Goal: Communication & Community: Connect with others

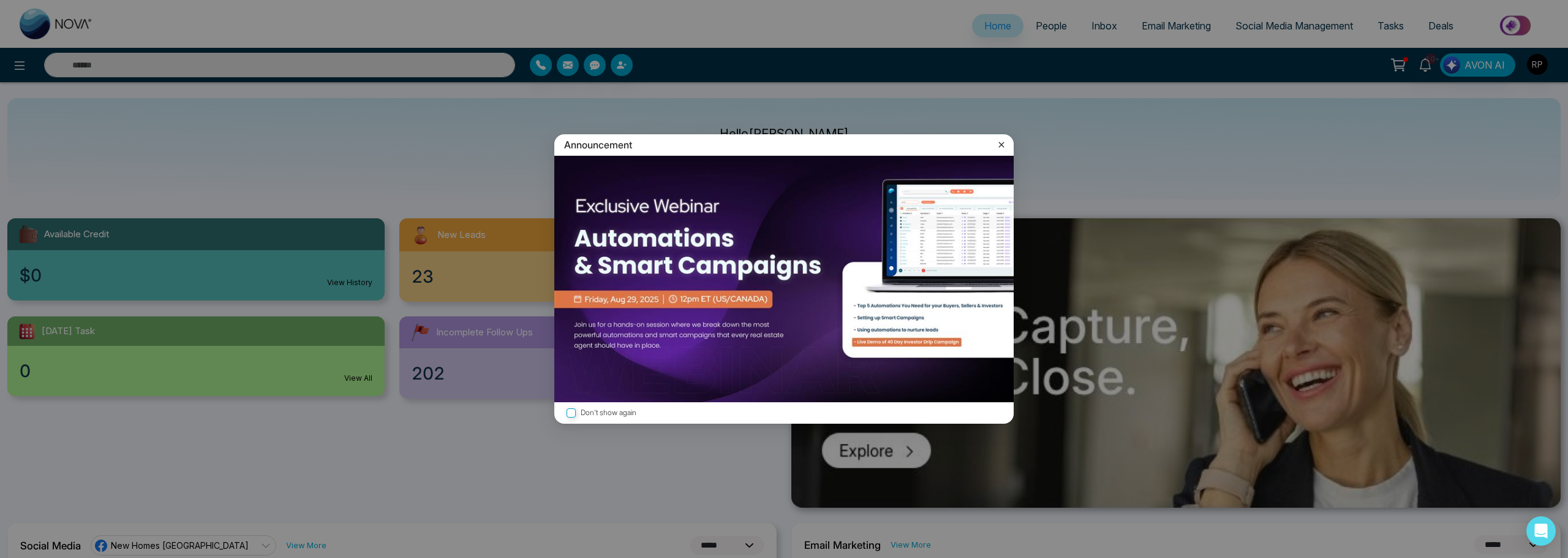
select select "*"
click at [999, 142] on icon at bounding box center [1002, 145] width 6 height 6
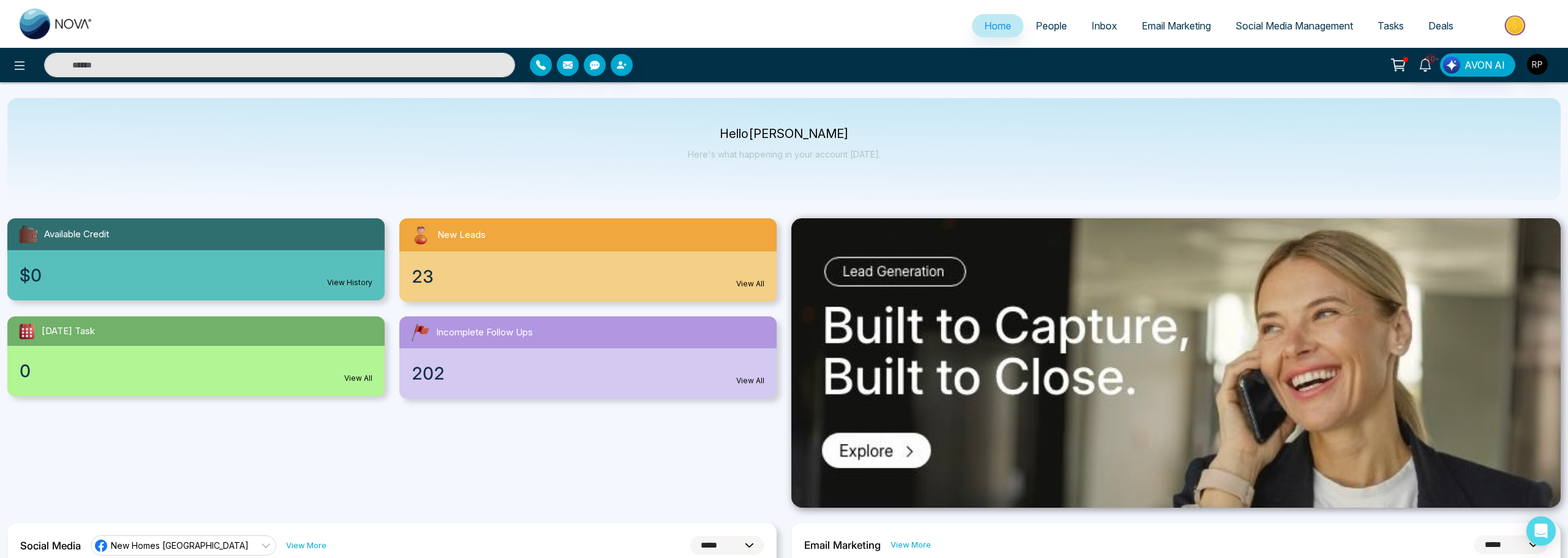
click at [1036, 28] on span "People" at bounding box center [1051, 25] width 31 height 12
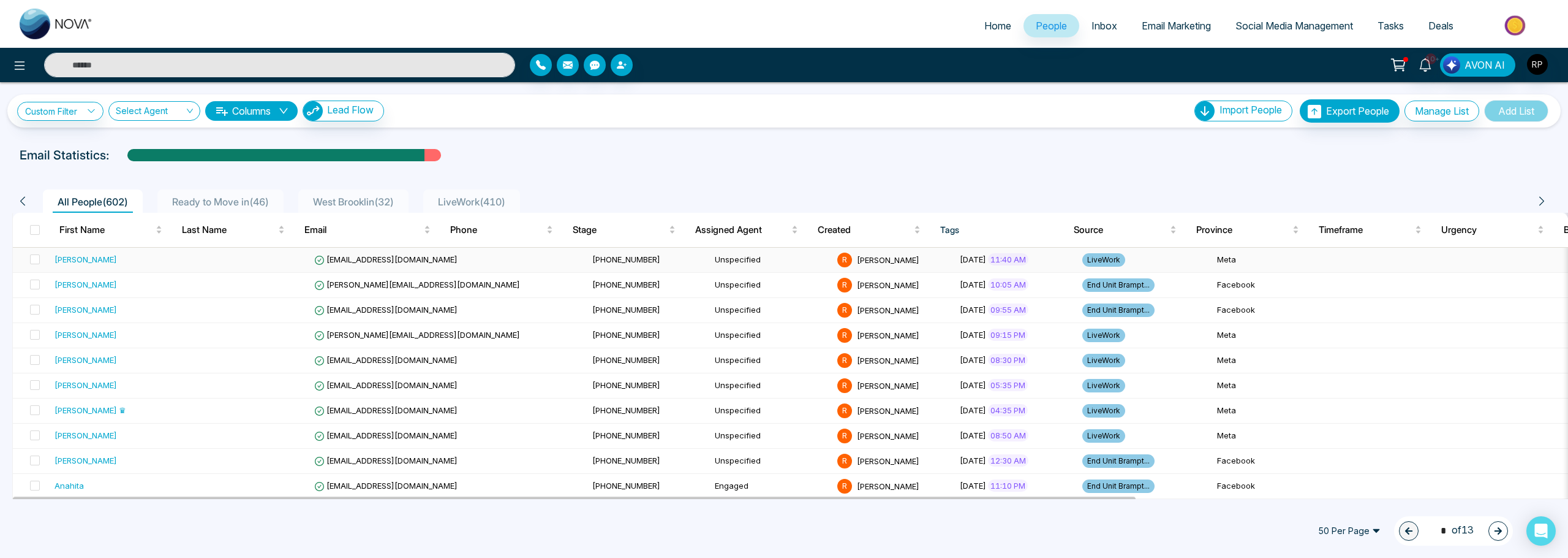
click at [114, 258] on div "[PERSON_NAME]" at bounding box center [118, 259] width 127 height 12
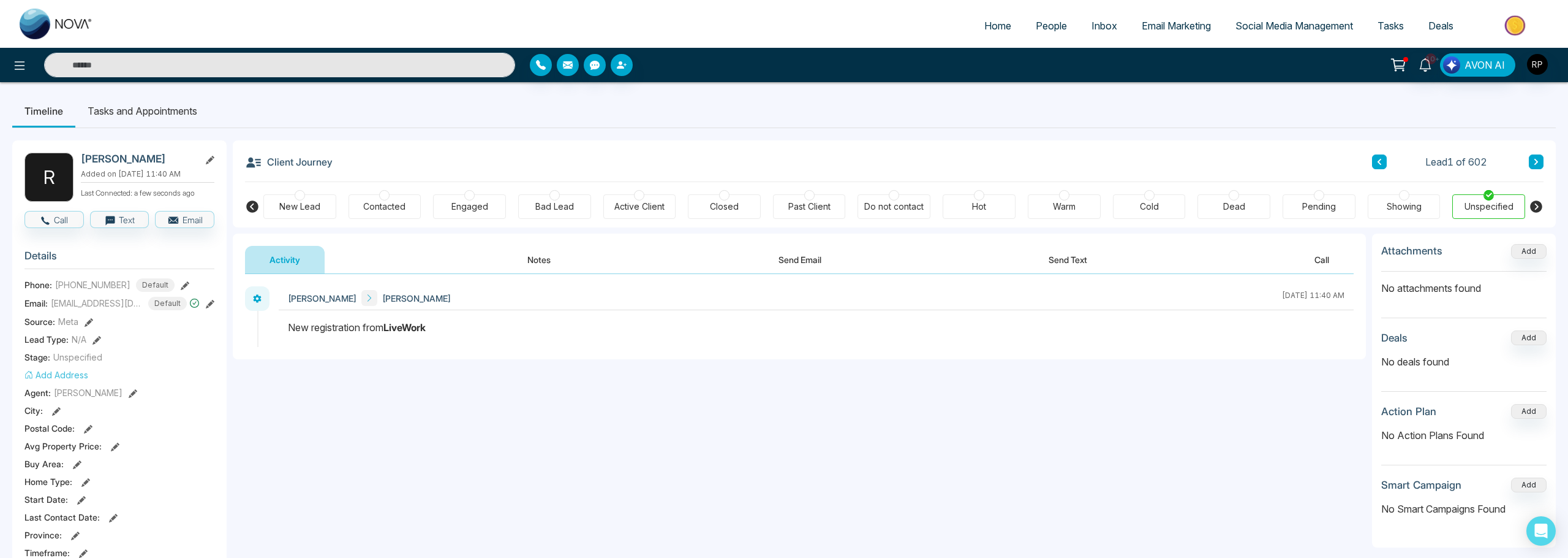
click at [207, 309] on icon at bounding box center [210, 304] width 8 height 8
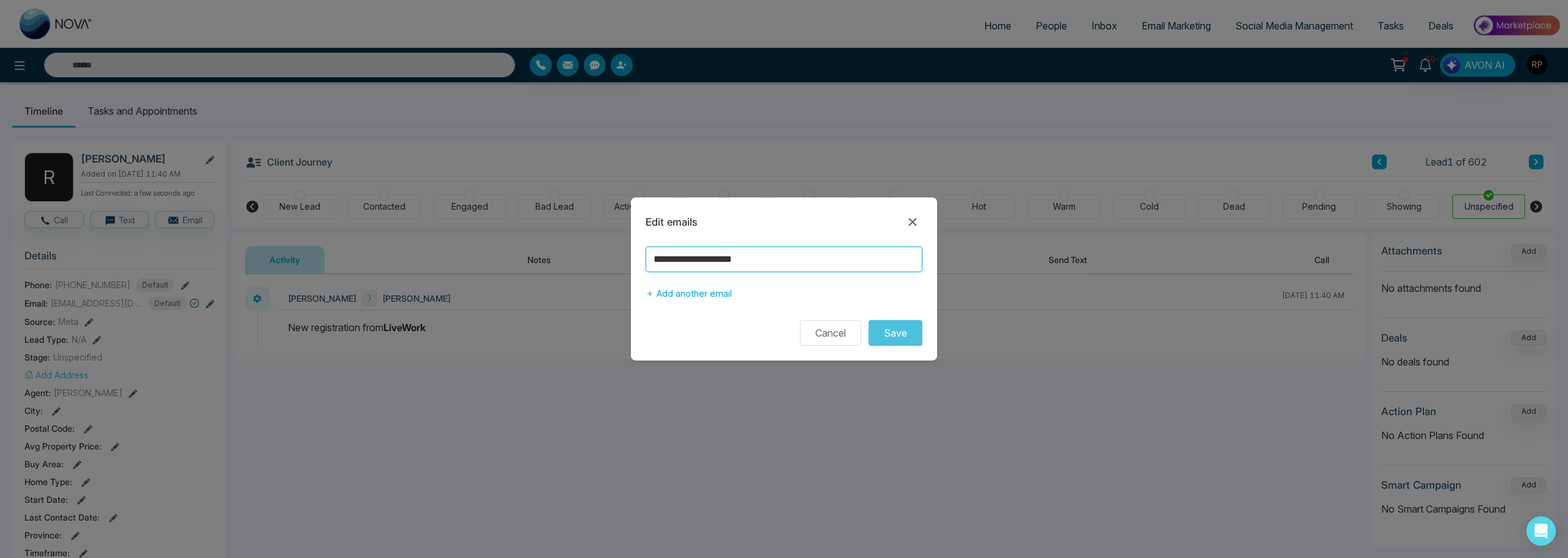
click at [817, 256] on input "**********" at bounding box center [784, 259] width 277 height 25
click at [912, 223] on icon at bounding box center [913, 223] width 8 height 8
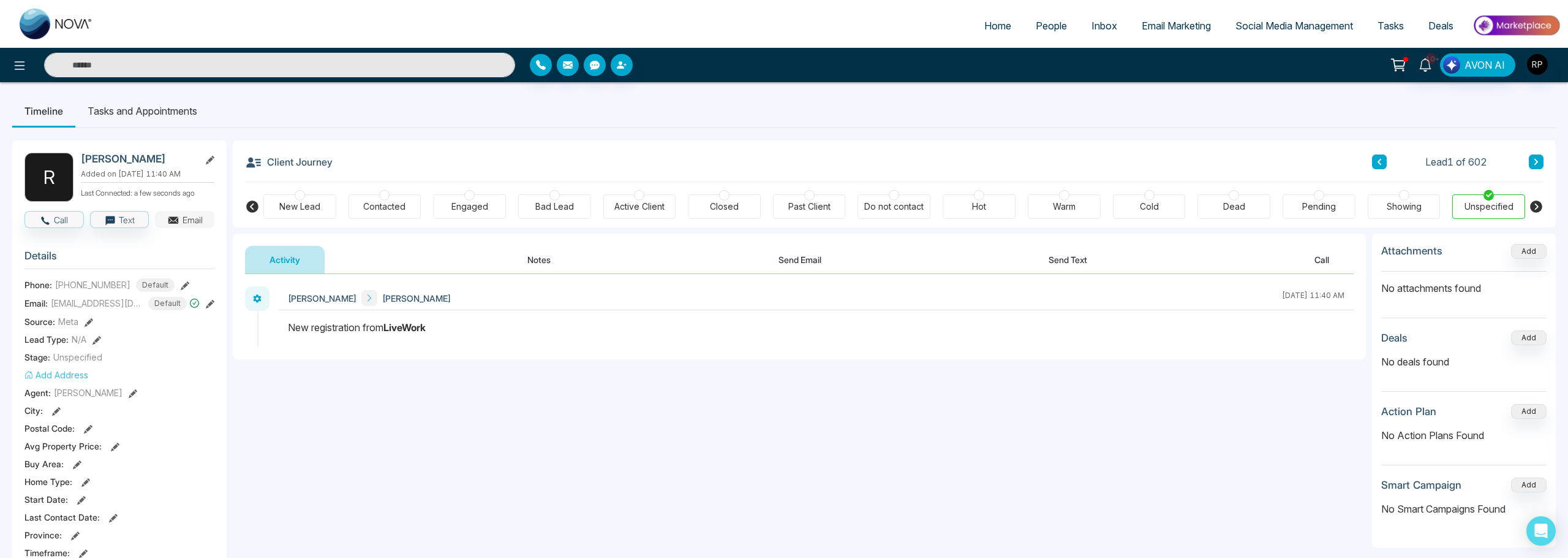
click at [179, 223] on icon "button" at bounding box center [173, 220] width 12 height 12
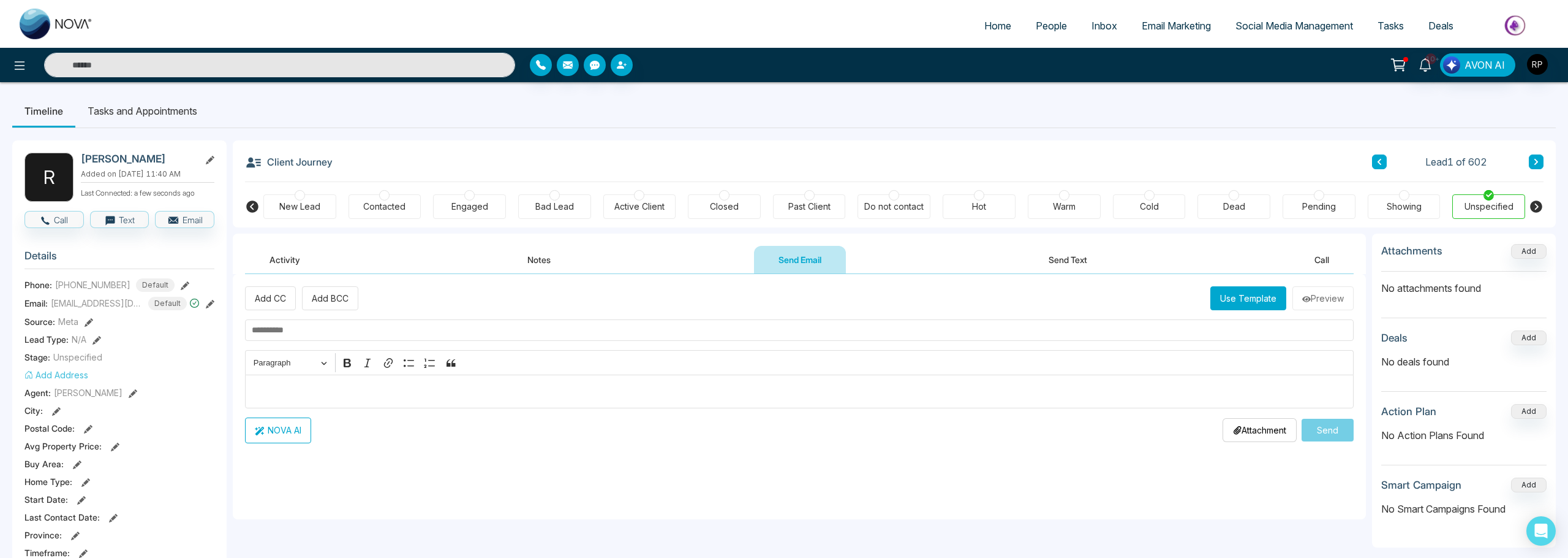
click at [337, 329] on input "text" at bounding box center [799, 330] width 1109 height 21
type input "**********"
click at [397, 402] on div "Editor editing area: main" at bounding box center [799, 391] width 1109 height 34
click at [1257, 437] on div "Attachment Choose File" at bounding box center [1260, 430] width 74 height 24
click at [465, 395] on p "Editor editing area: main" at bounding box center [800, 391] width 1096 height 14
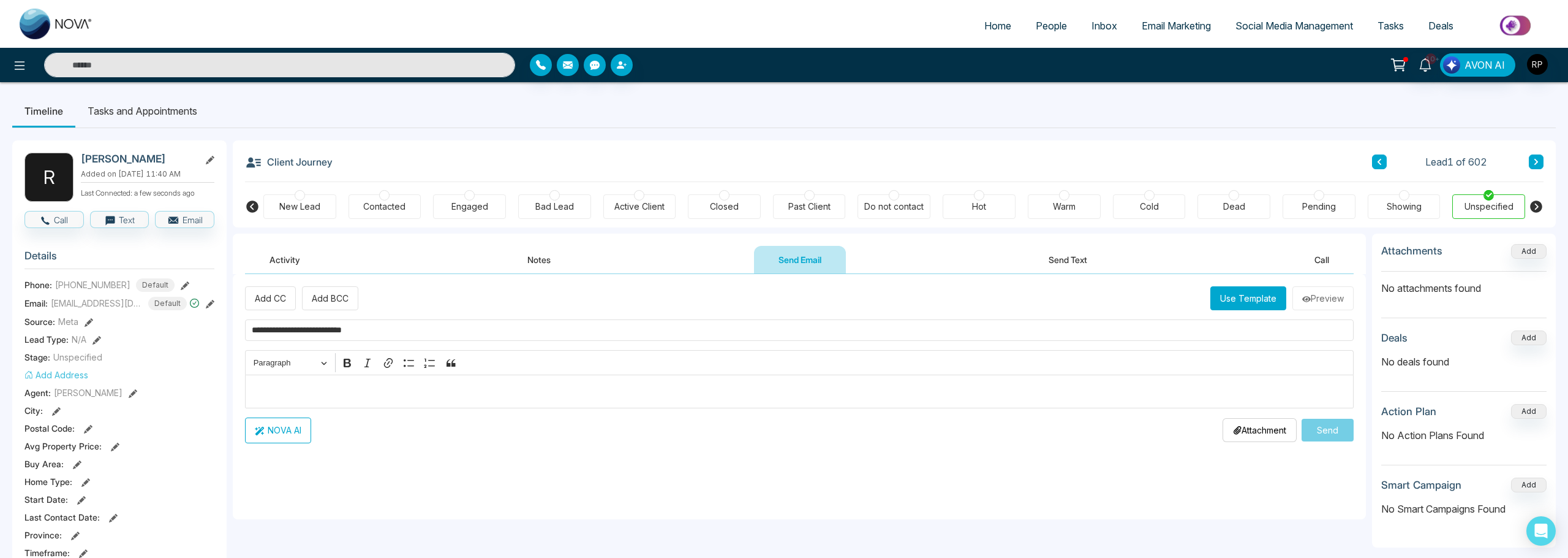
click at [1251, 308] on button "Use Template" at bounding box center [1248, 298] width 76 height 24
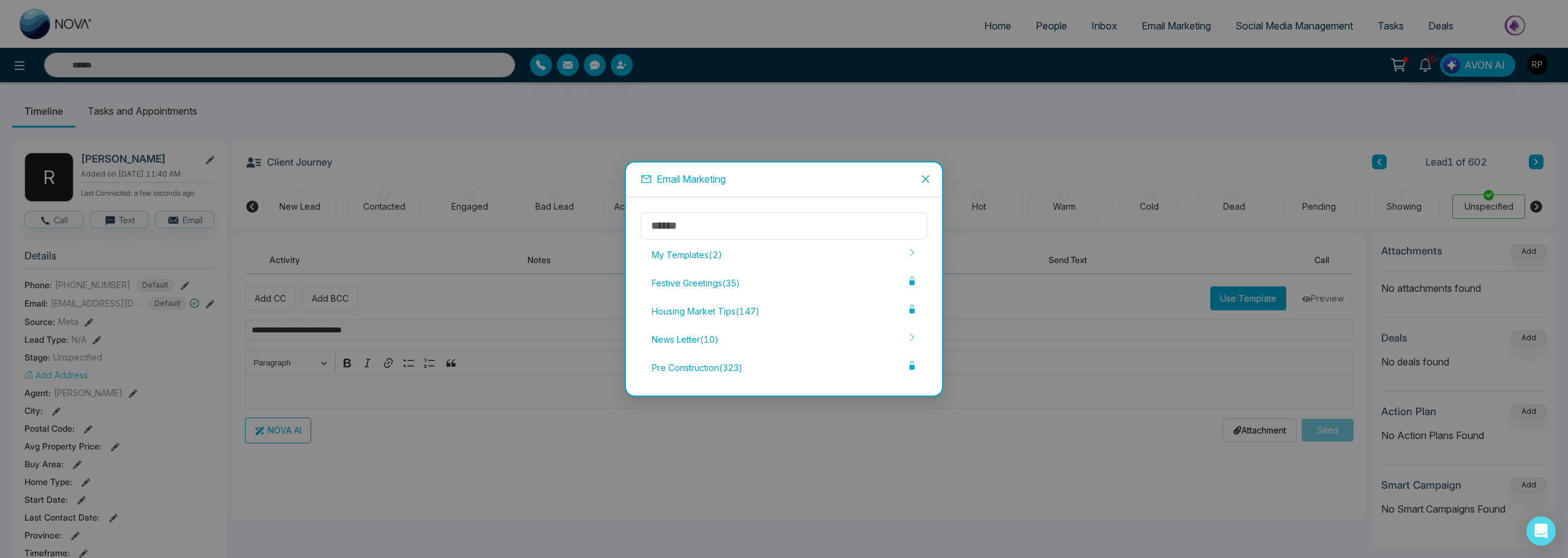
click at [681, 255] on div "My Templates ( 2 )" at bounding box center [784, 254] width 286 height 25
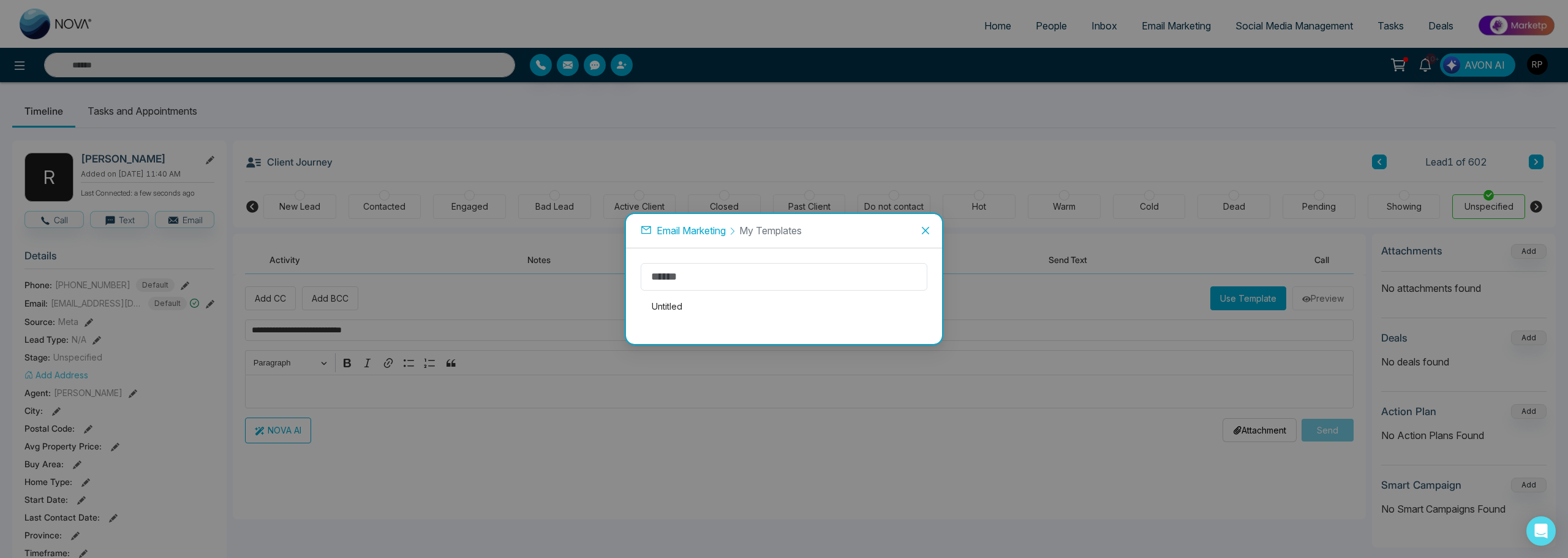
click at [714, 234] on span "Email Marketing" at bounding box center [691, 231] width 70 height 12
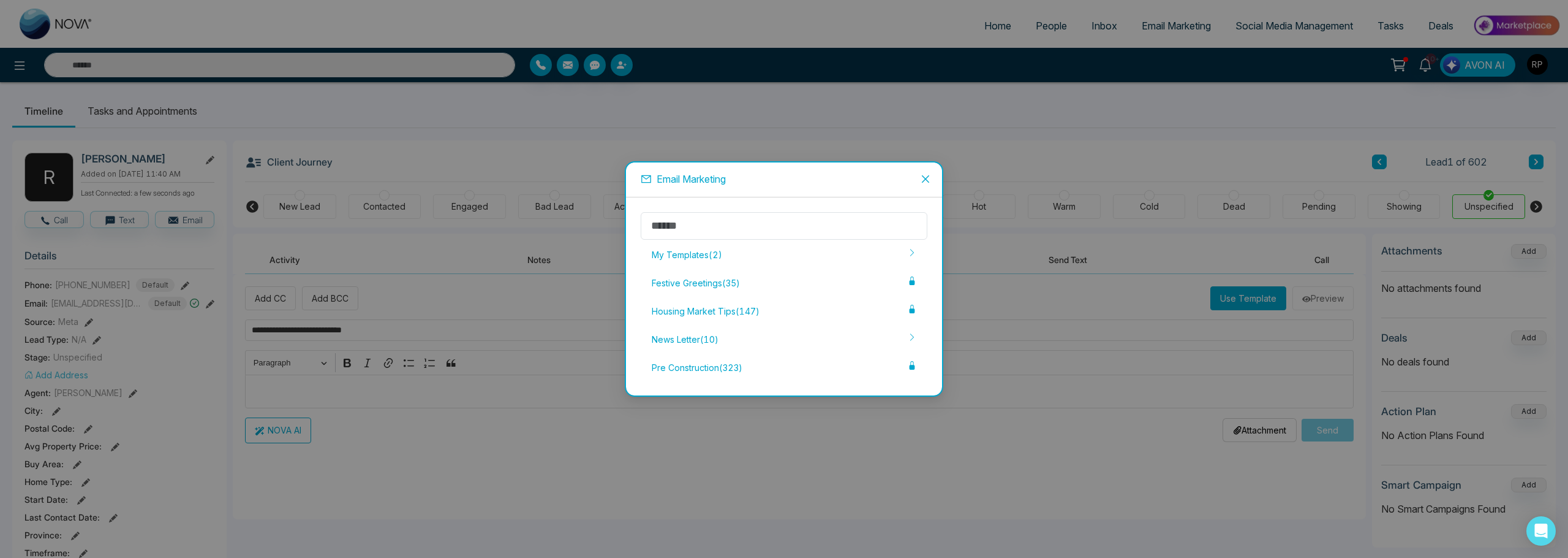
click at [723, 256] on div "My Templates ( 2 )" at bounding box center [784, 254] width 286 height 25
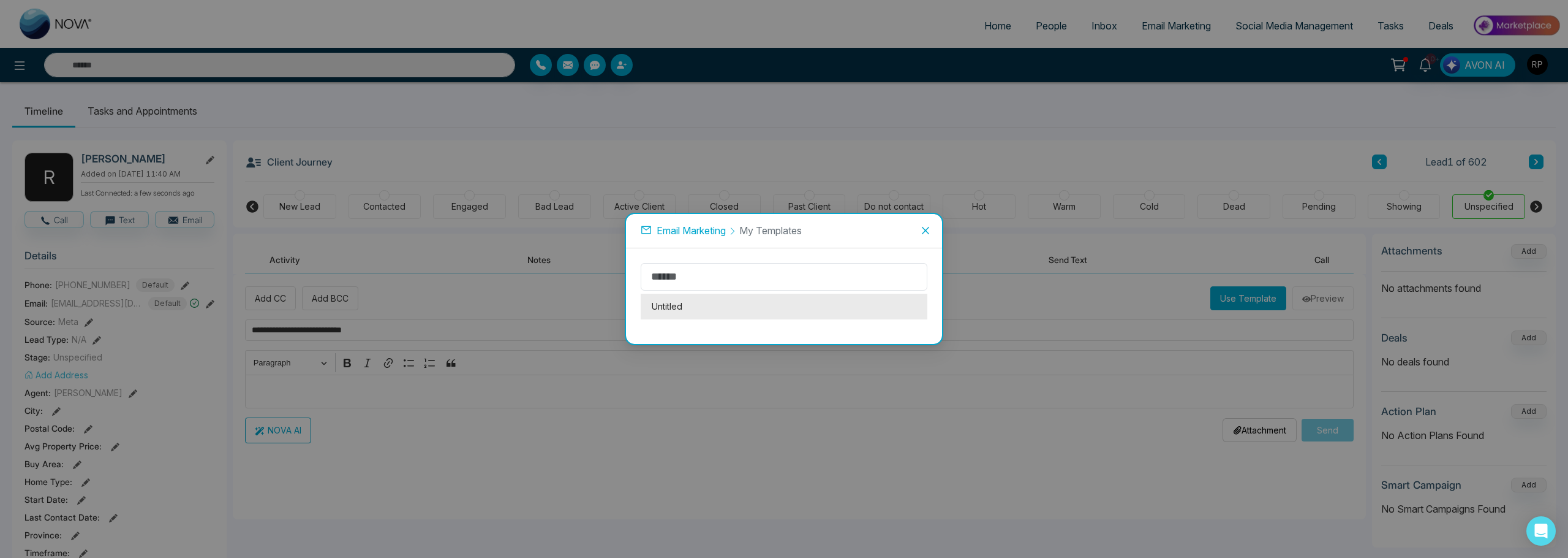
click at [675, 313] on li "Untitled" at bounding box center [784, 306] width 286 height 25
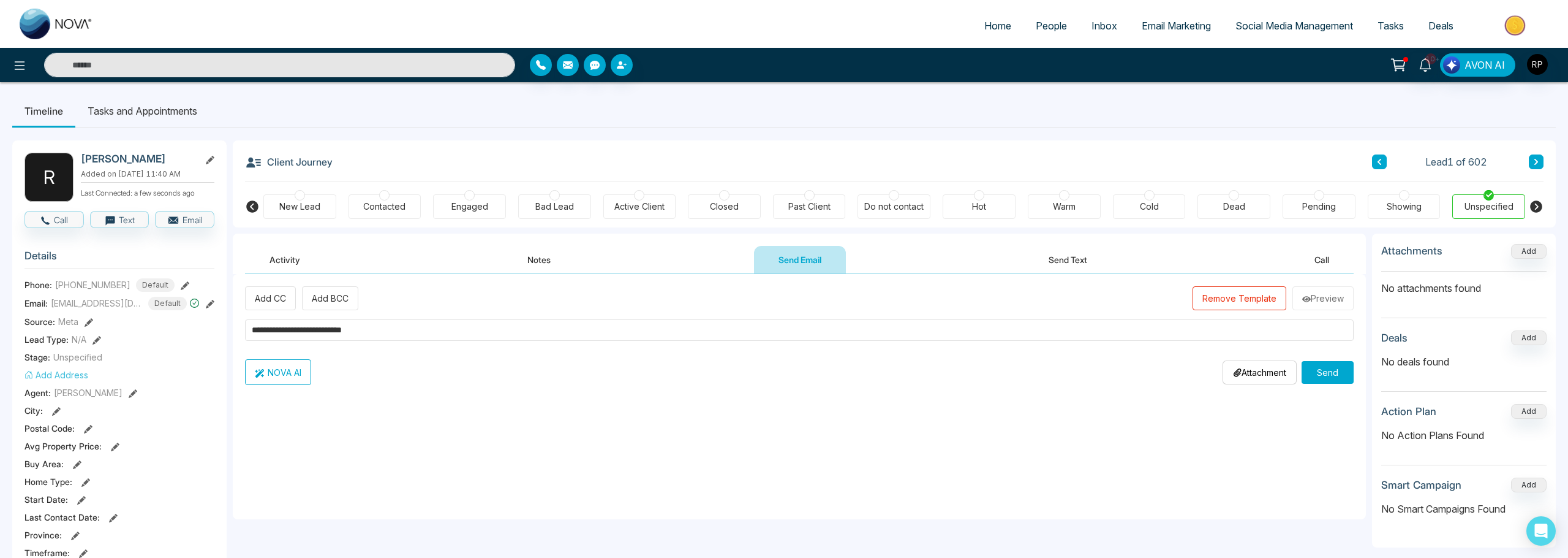
click at [1225, 304] on button "Remove Template" at bounding box center [1239, 298] width 94 height 24
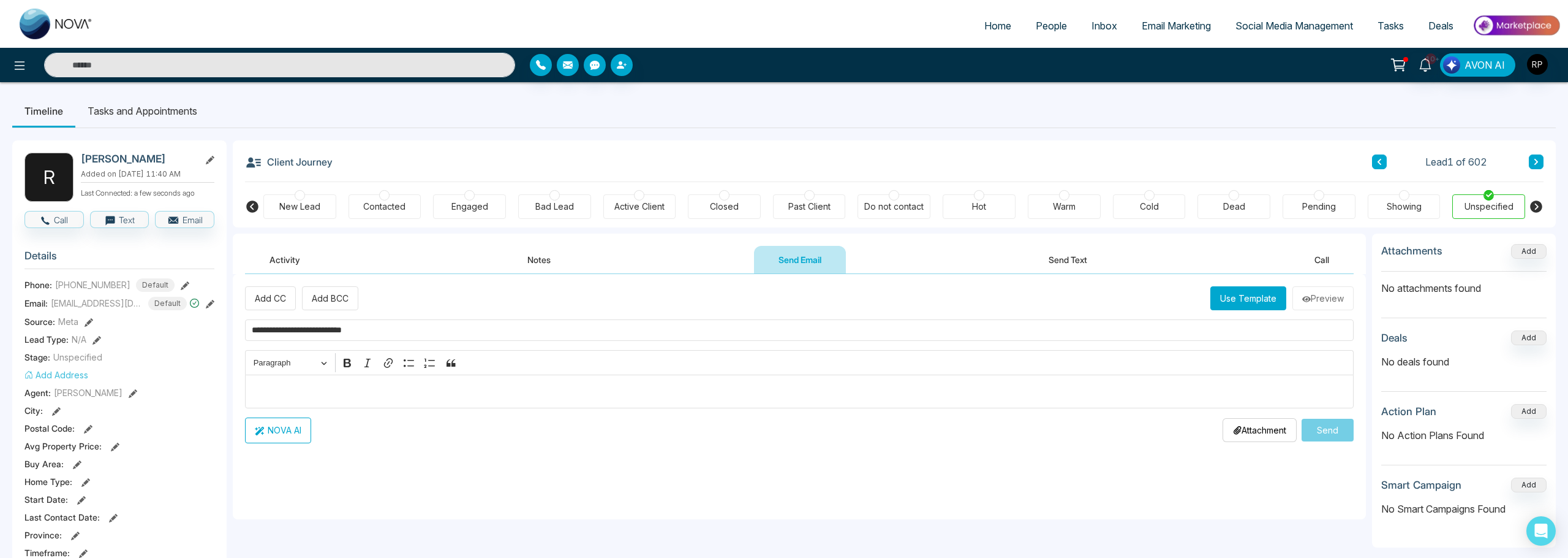
click at [386, 393] on p "Editor editing area: main" at bounding box center [800, 391] width 1096 height 14
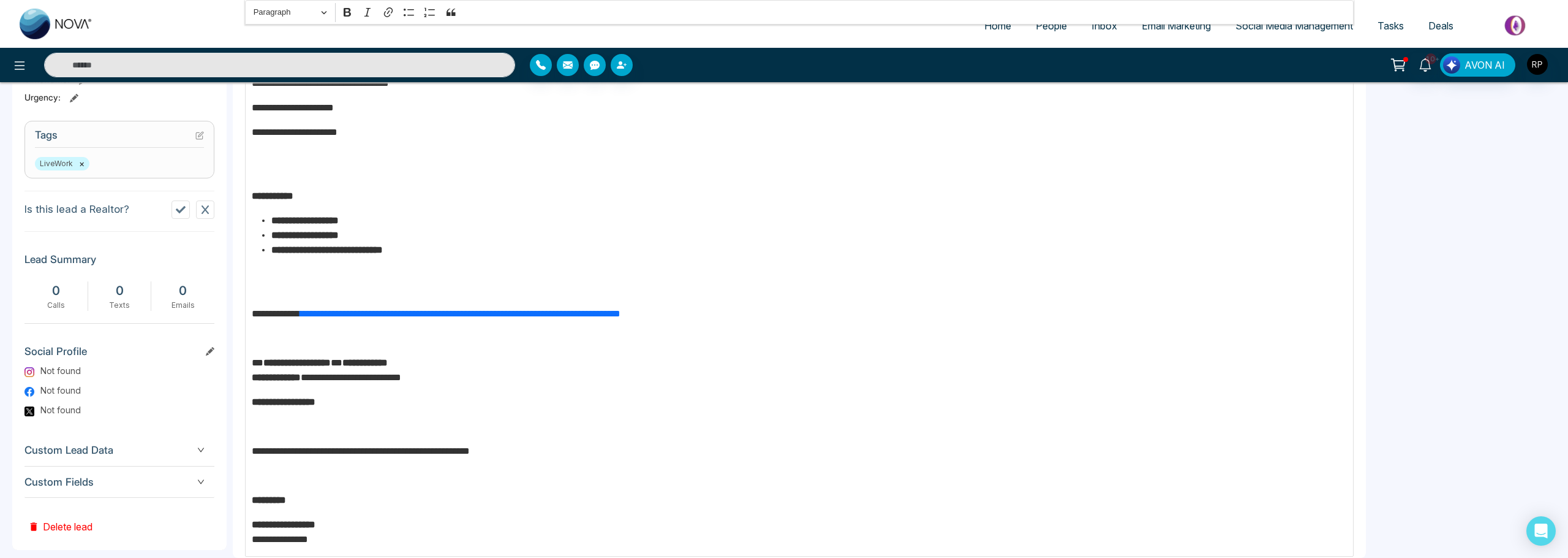
scroll to position [149, 0]
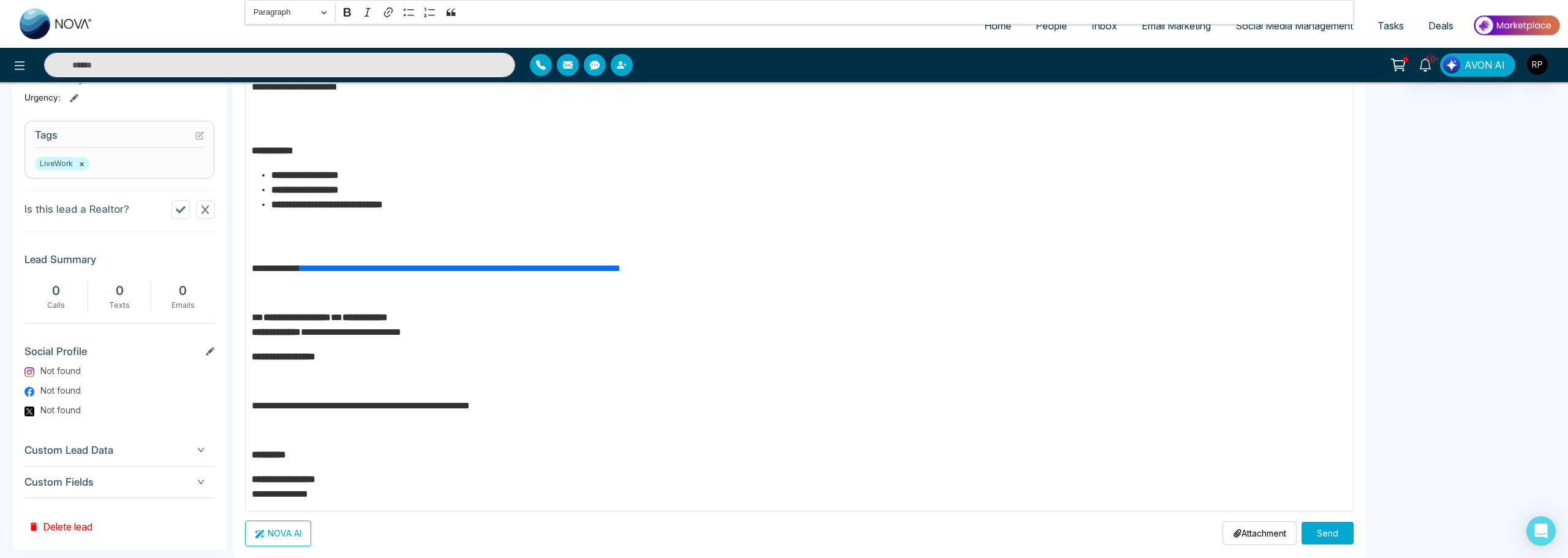
click at [1319, 536] on button "Send" at bounding box center [1328, 533] width 52 height 23
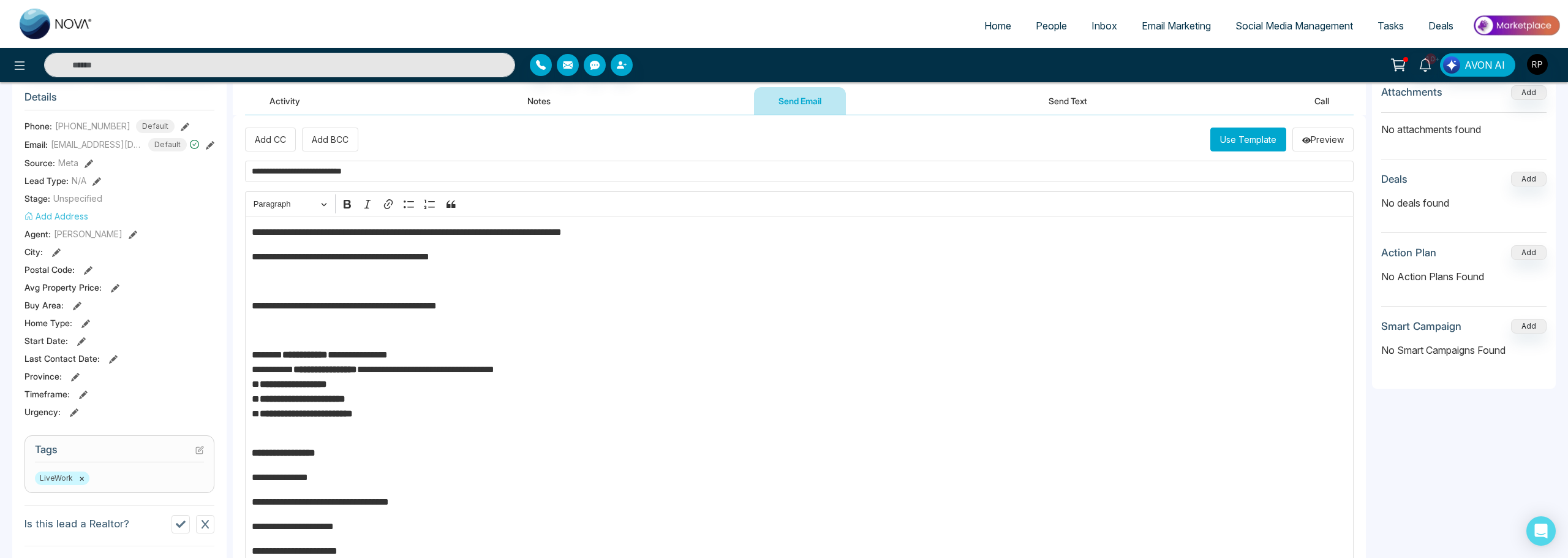
scroll to position [130, 0]
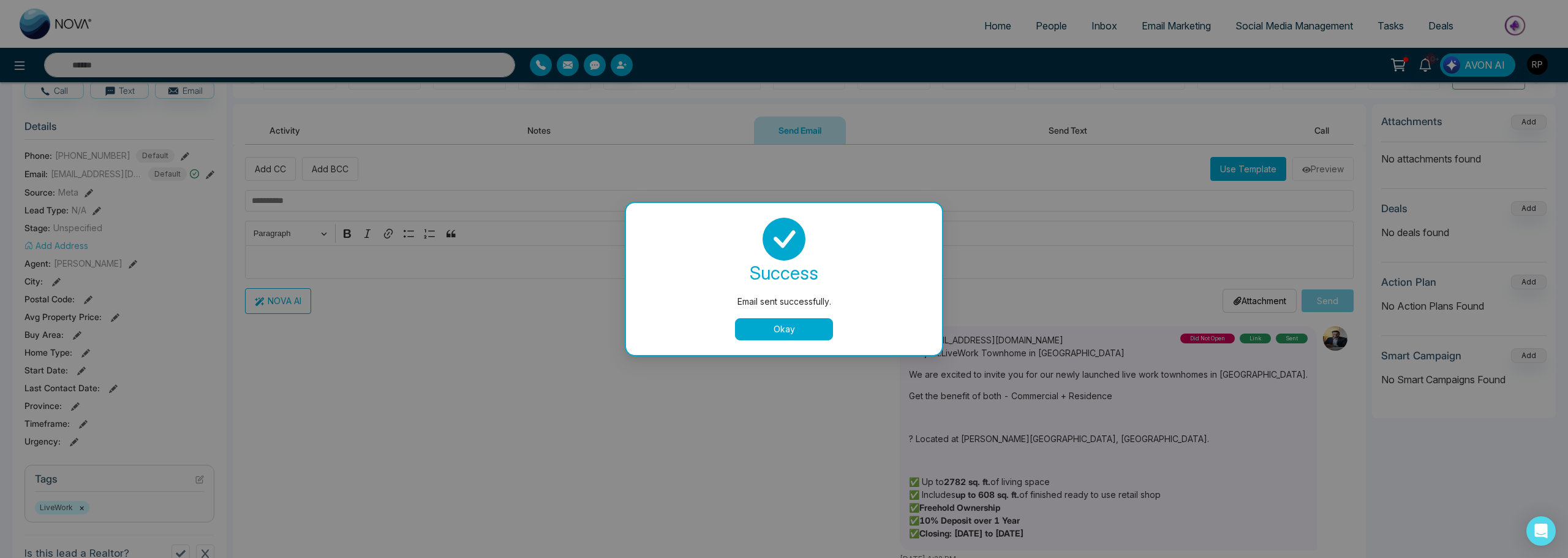
click at [808, 329] on button "Okay" at bounding box center [784, 329] width 98 height 22
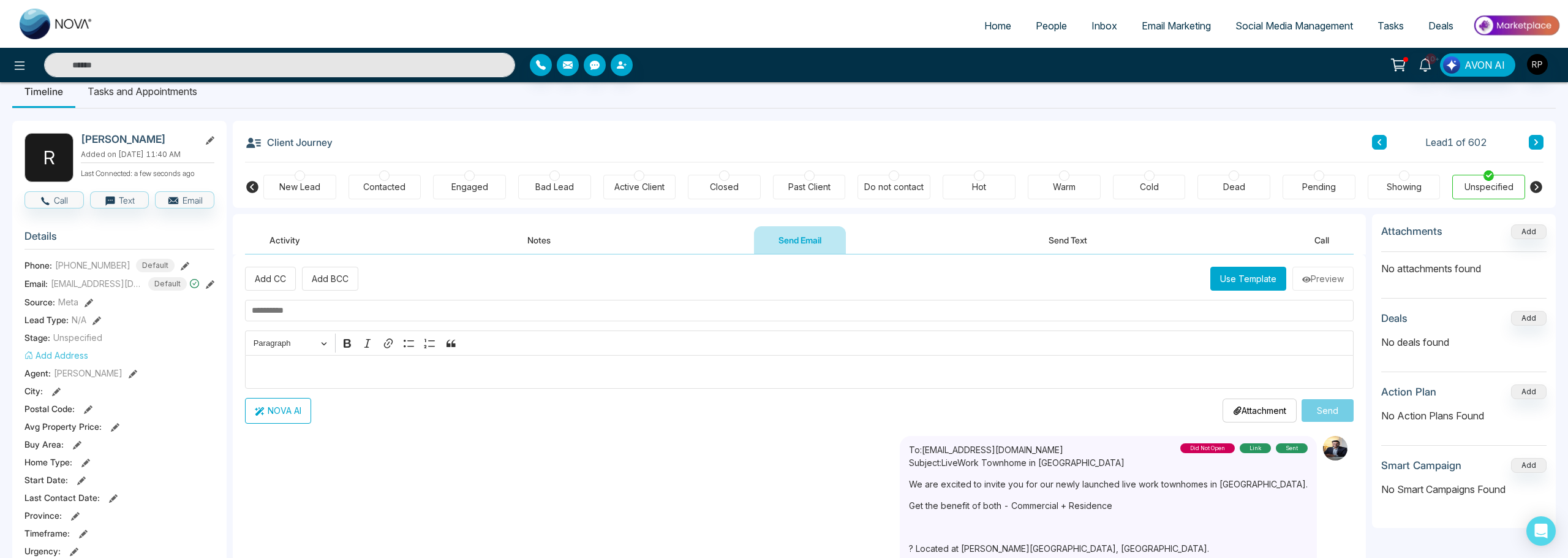
scroll to position [0, 0]
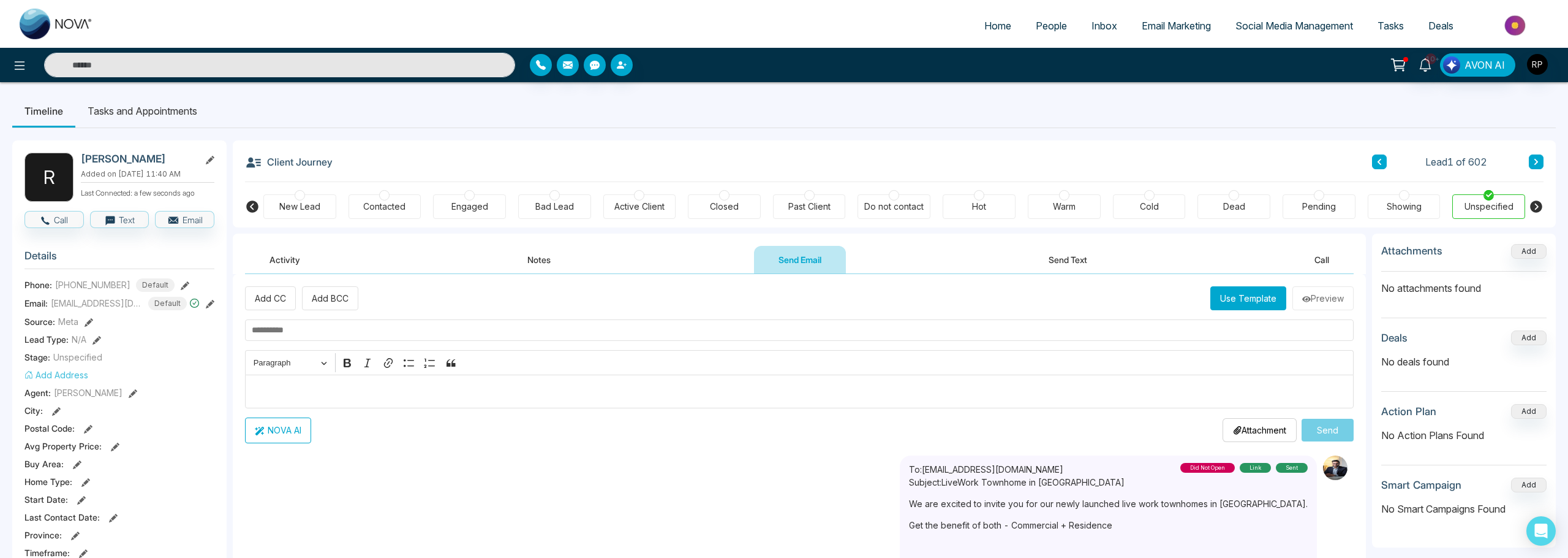
click at [1536, 163] on icon at bounding box center [1536, 161] width 3 height 6
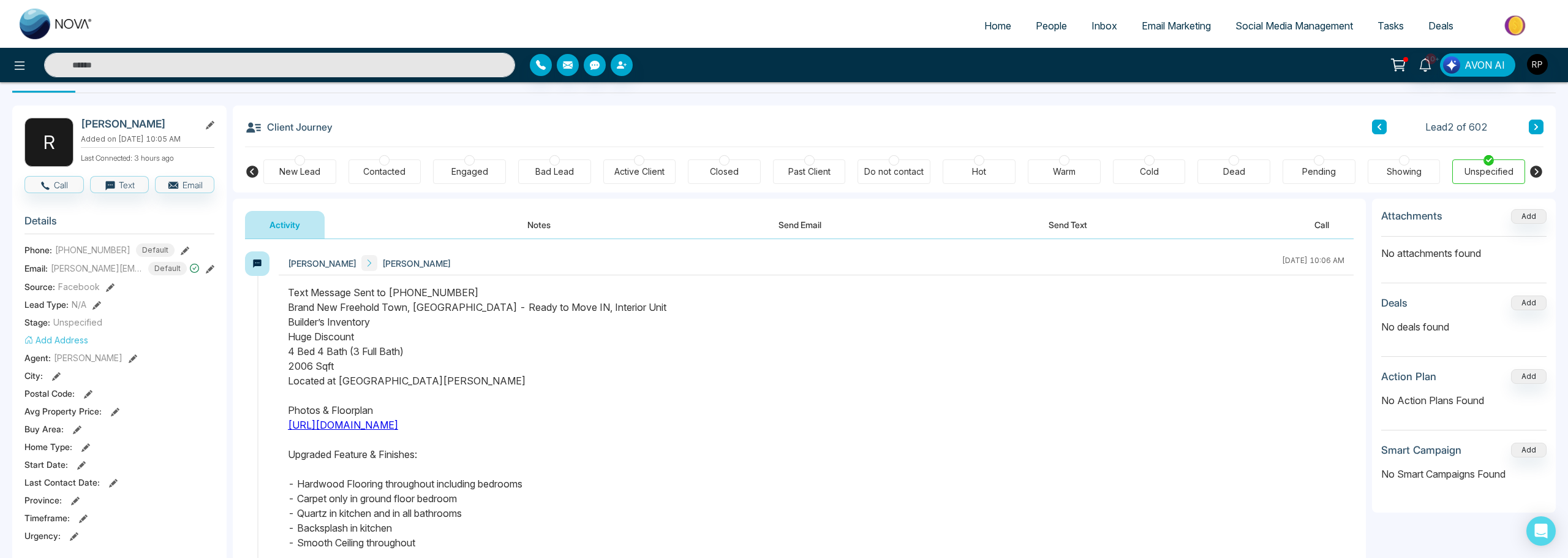
scroll to position [34, 0]
click at [209, 274] on icon at bounding box center [210, 269] width 8 height 8
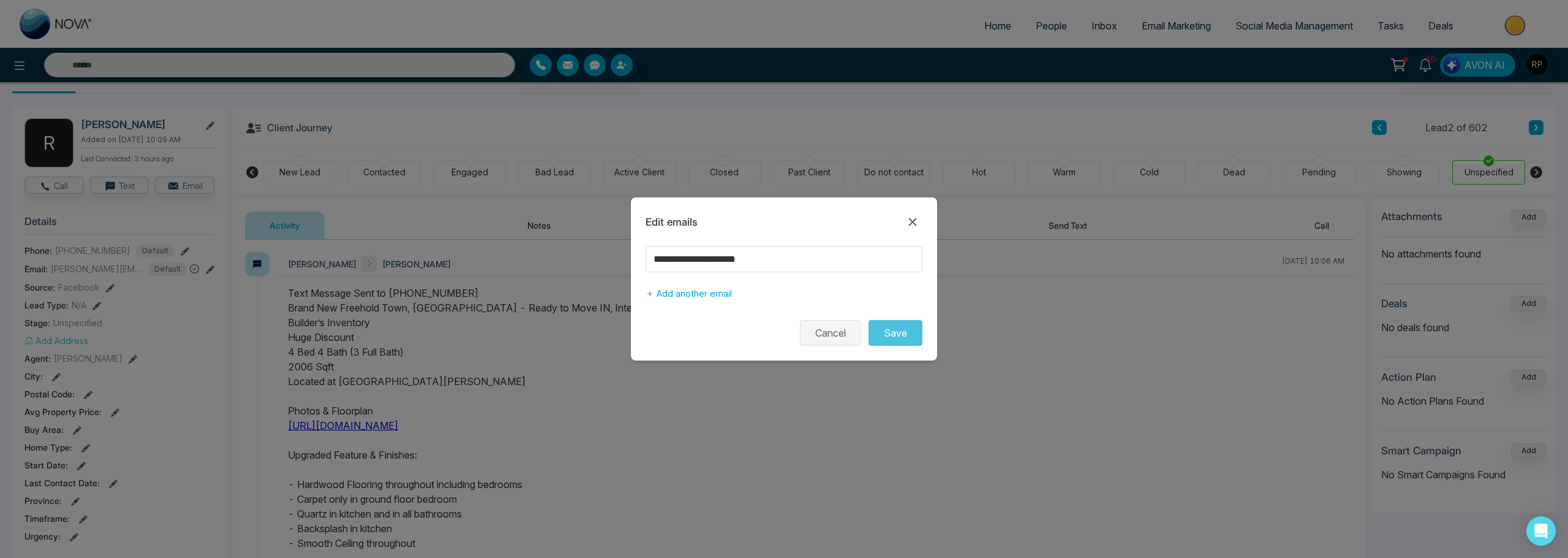
click at [853, 336] on button "Cancel" at bounding box center [830, 332] width 61 height 25
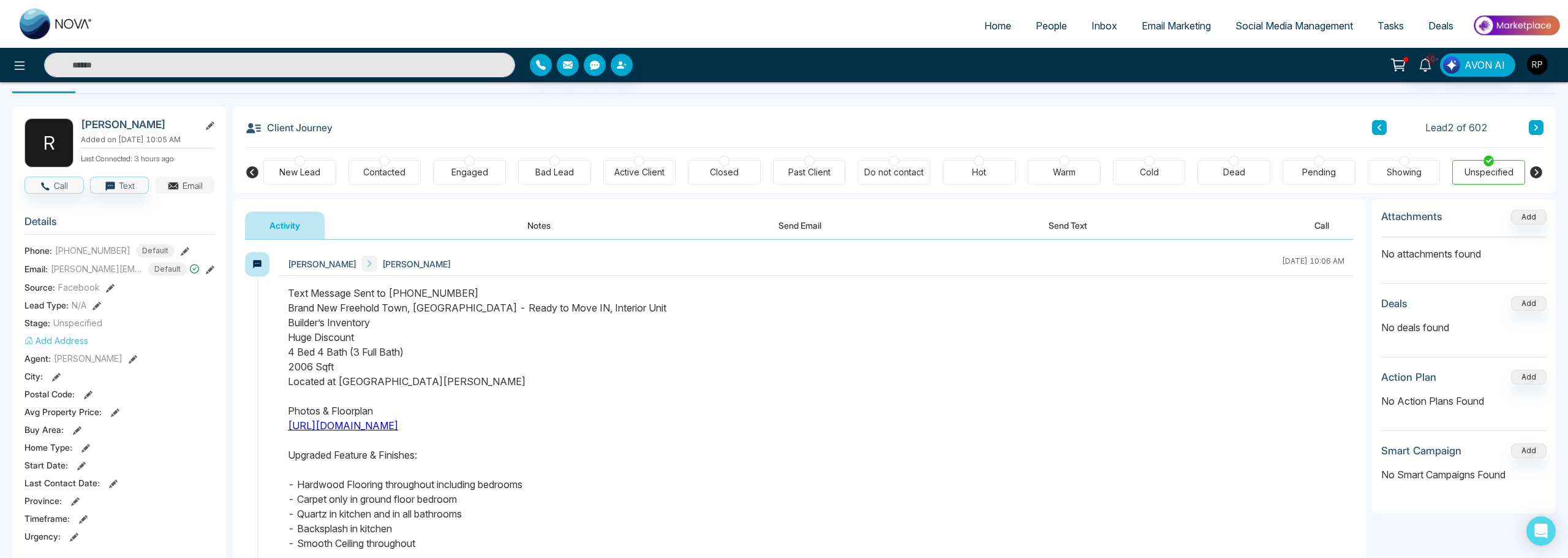
click at [185, 194] on button "Email" at bounding box center [184, 185] width 59 height 17
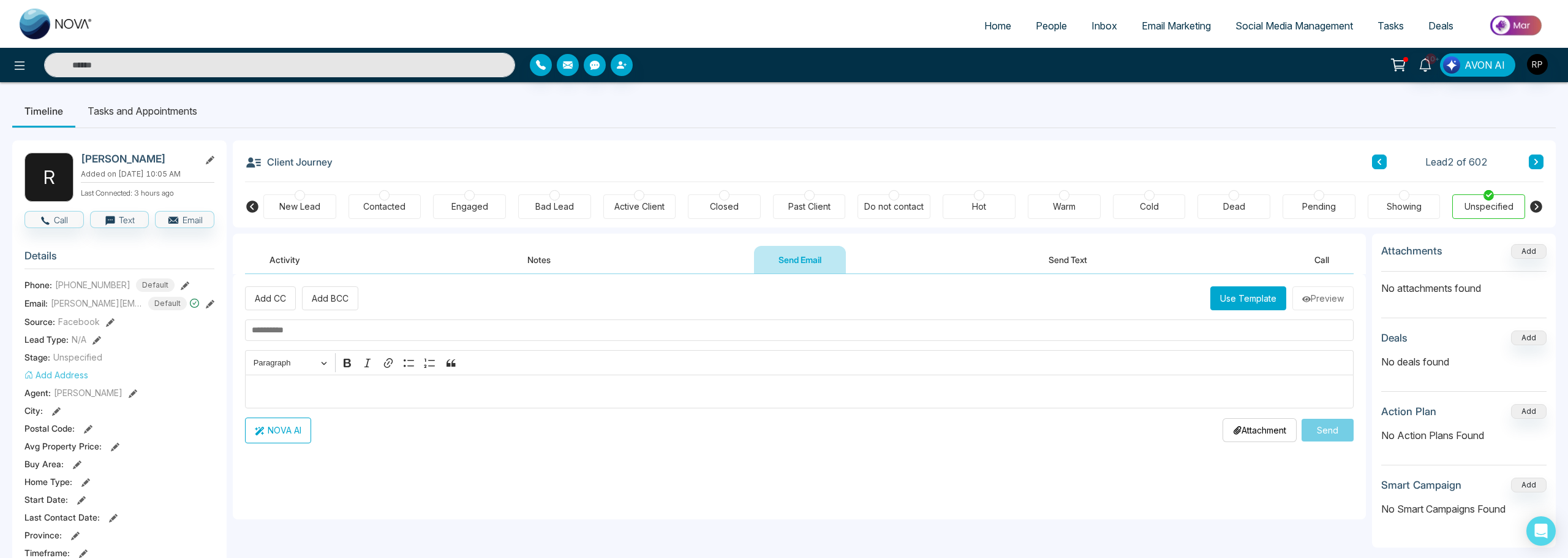
click at [364, 332] on input "text" at bounding box center [799, 330] width 1109 height 21
type input "**********"
click at [377, 392] on p "Editor editing area: main" at bounding box center [800, 391] width 1096 height 14
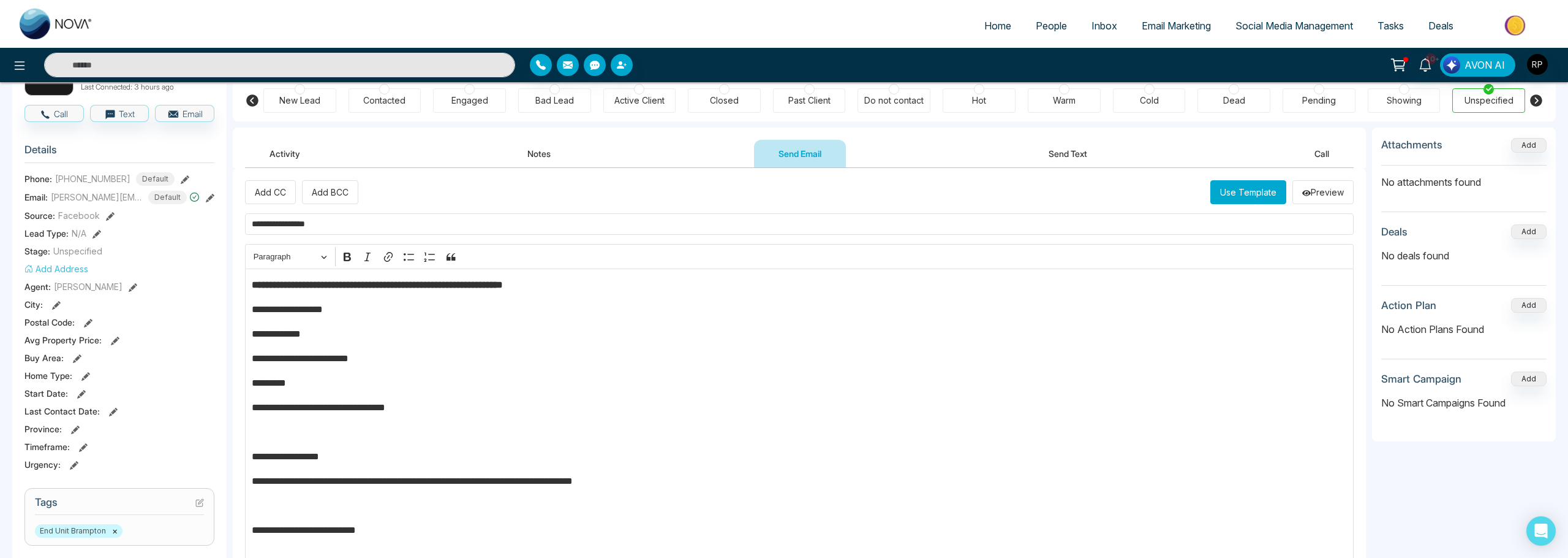
scroll to position [498, 0]
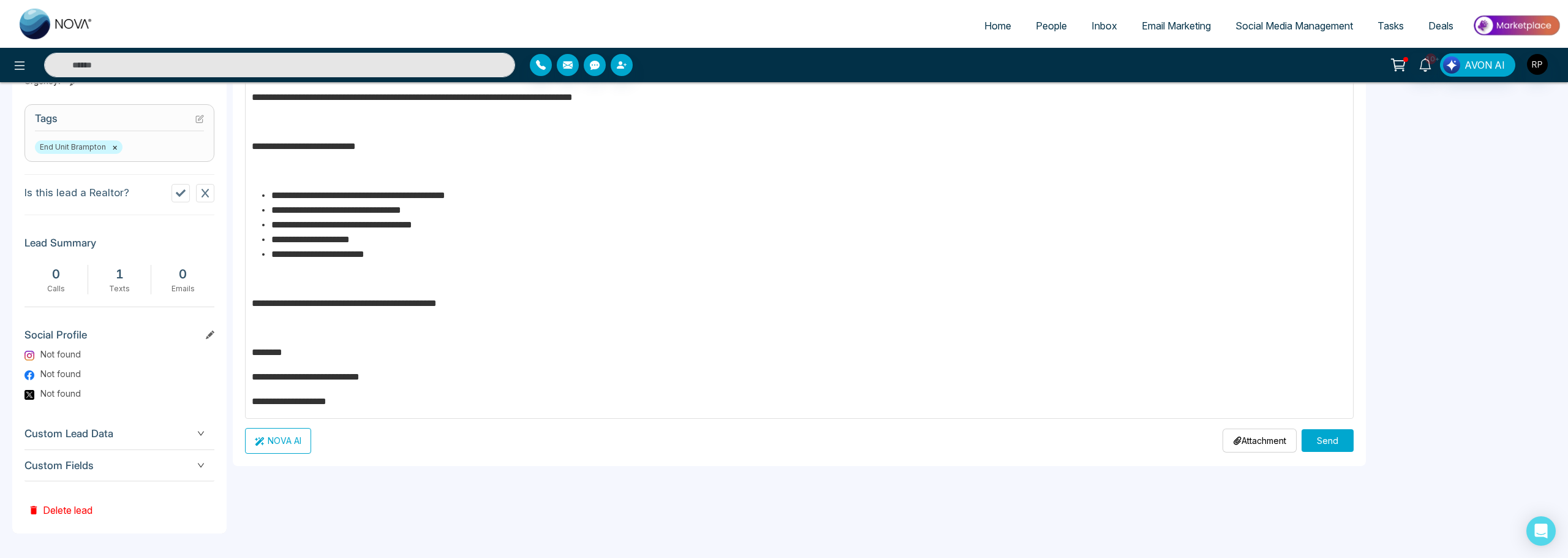
click at [1317, 437] on button "Send" at bounding box center [1328, 440] width 52 height 23
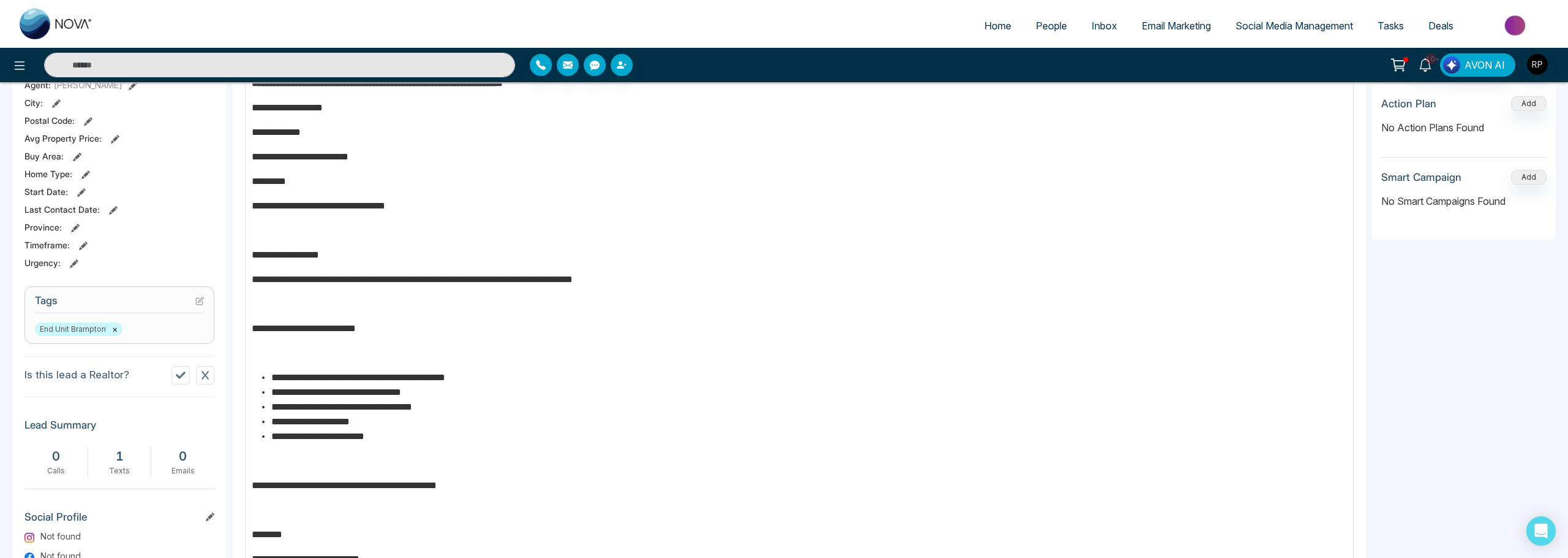
scroll to position [0, 0]
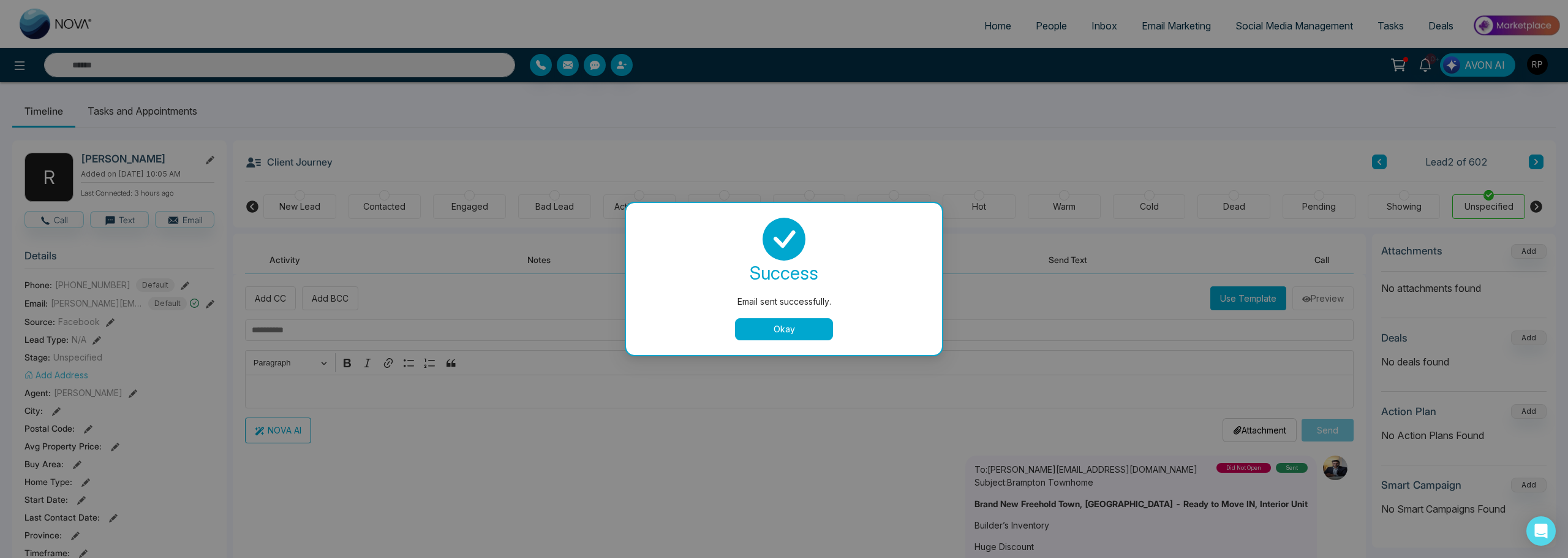
click at [792, 332] on button "Okay" at bounding box center [784, 329] width 98 height 22
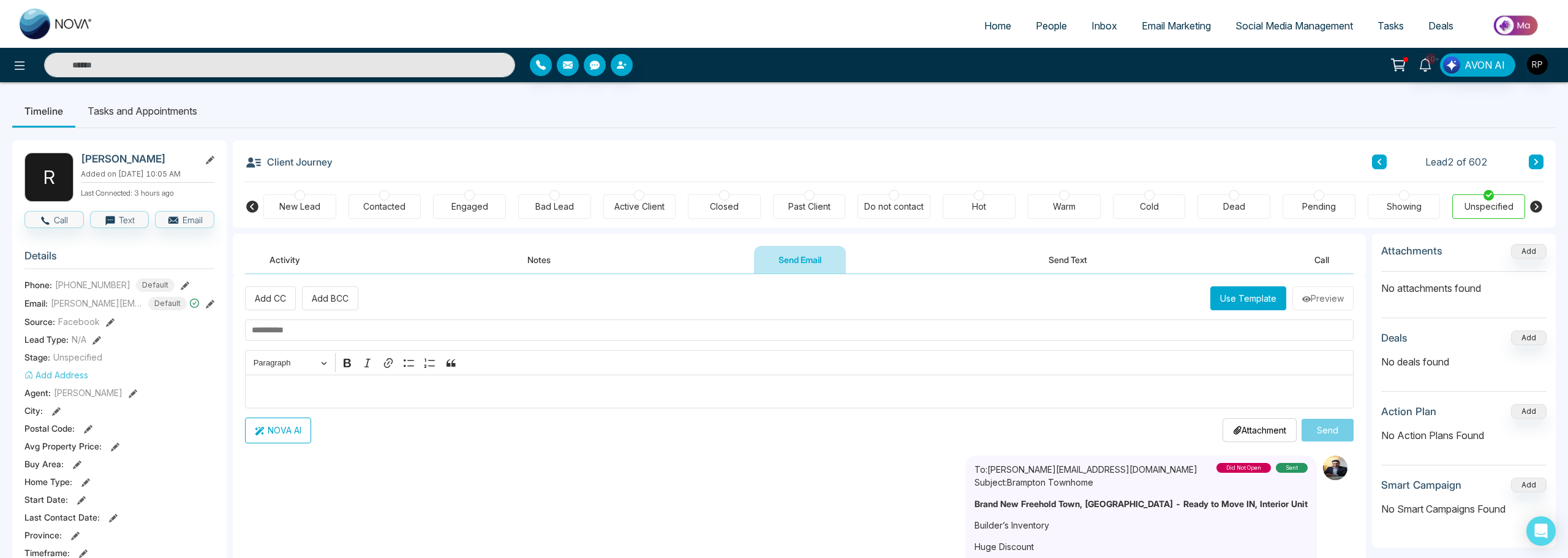
click at [1537, 158] on icon at bounding box center [1536, 162] width 6 height 8
